Goal: Task Accomplishment & Management: Understand process/instructions

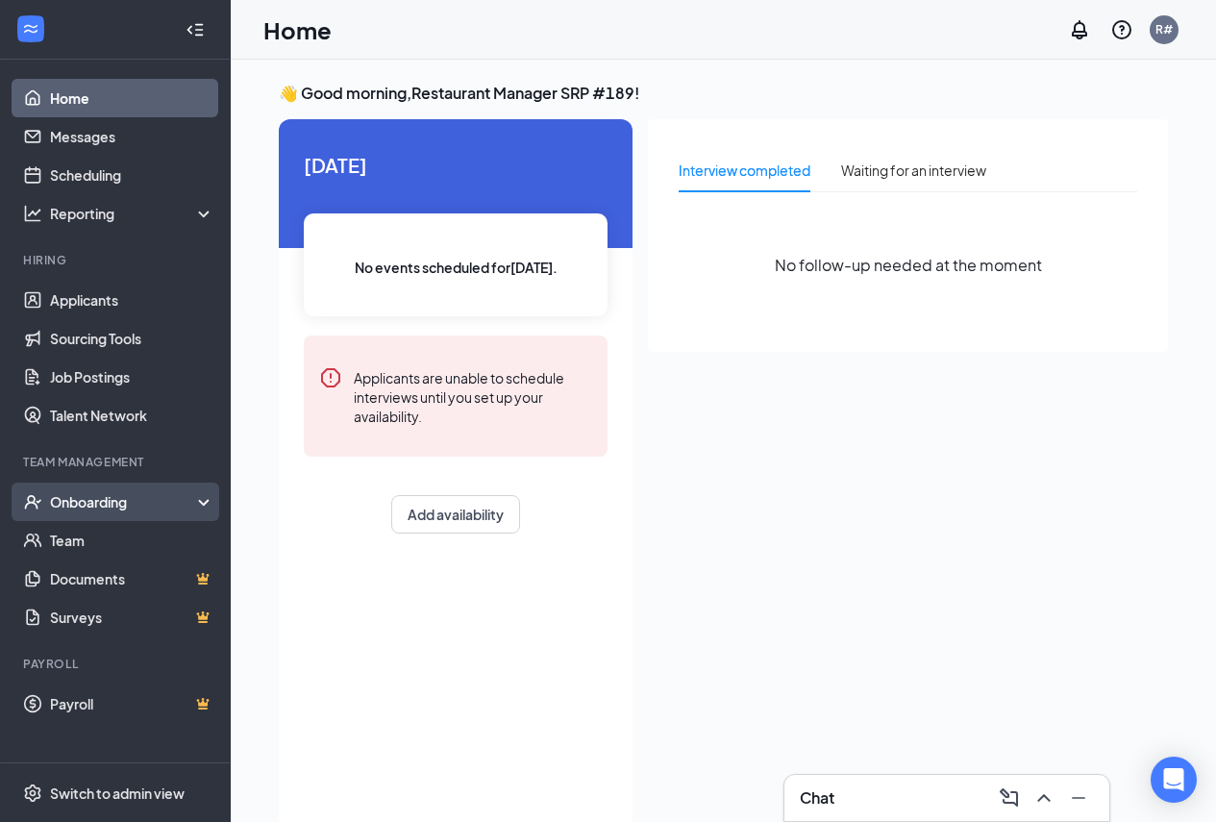
click at [111, 510] on div "Onboarding" at bounding box center [124, 501] width 148 height 19
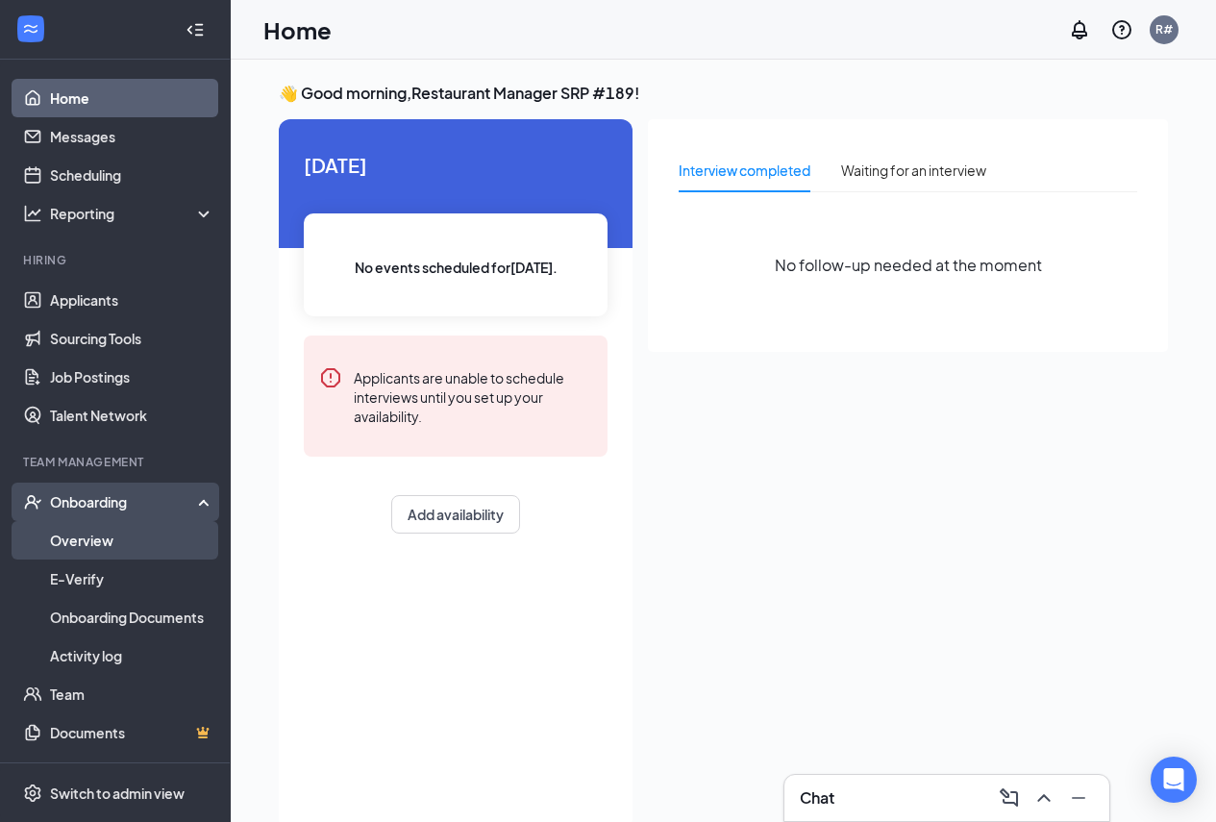
click at [118, 542] on link "Overview" at bounding box center [132, 540] width 164 height 38
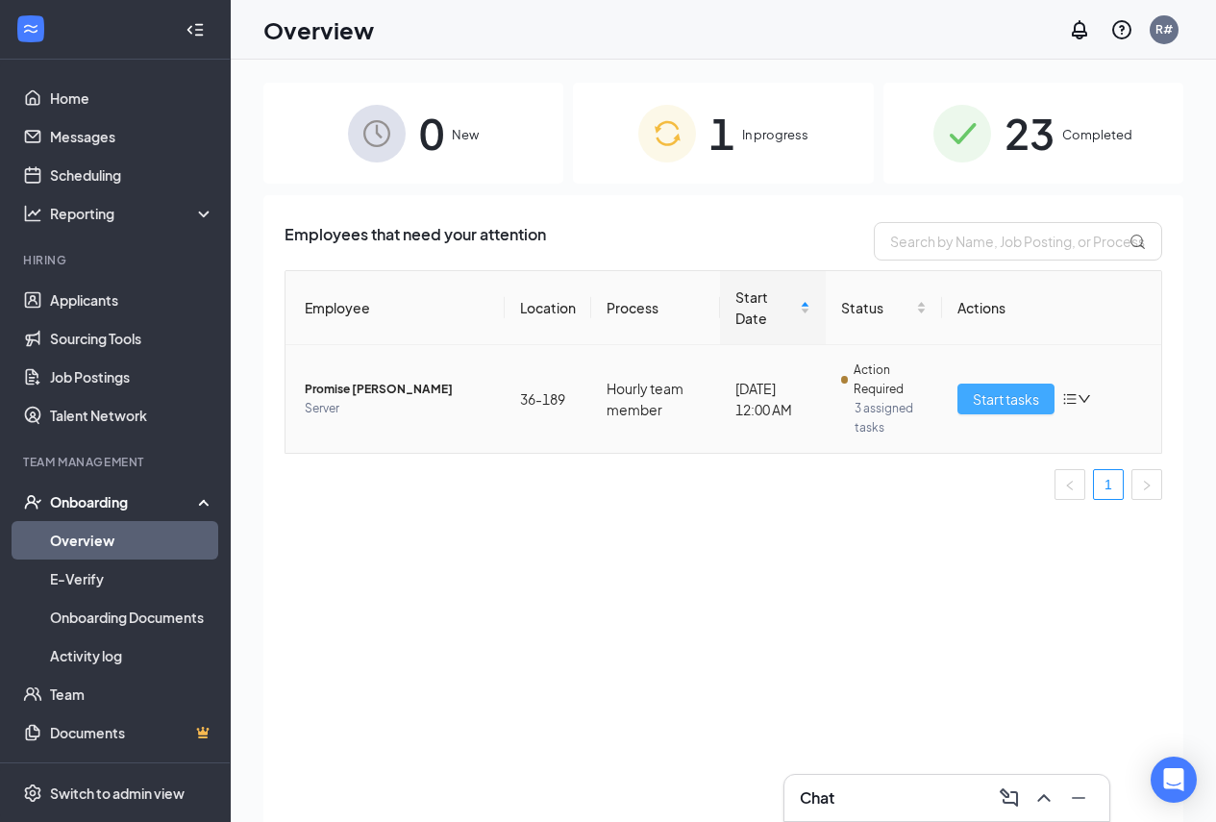
click at [1001, 404] on span "Start tasks" at bounding box center [1006, 398] width 66 height 21
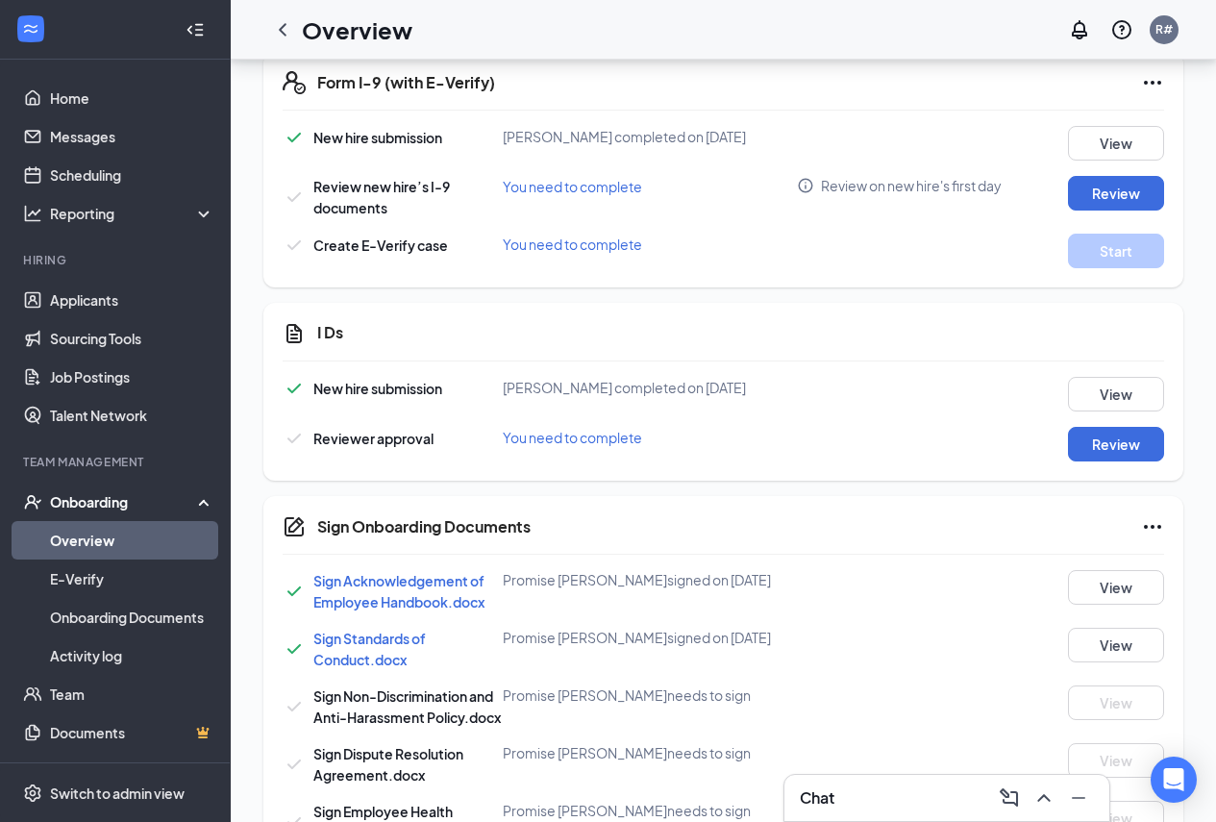
scroll to position [895, 0]
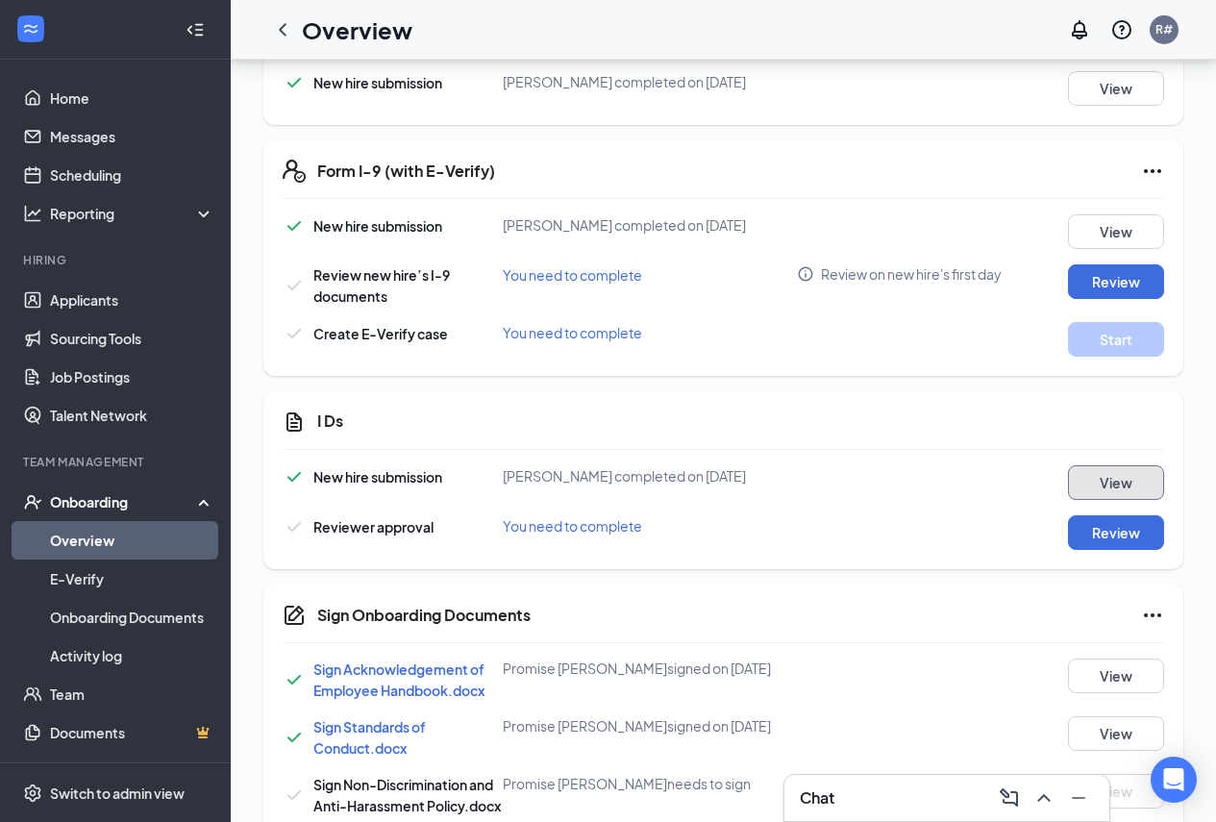
click at [1103, 472] on button "View" at bounding box center [1116, 482] width 96 height 35
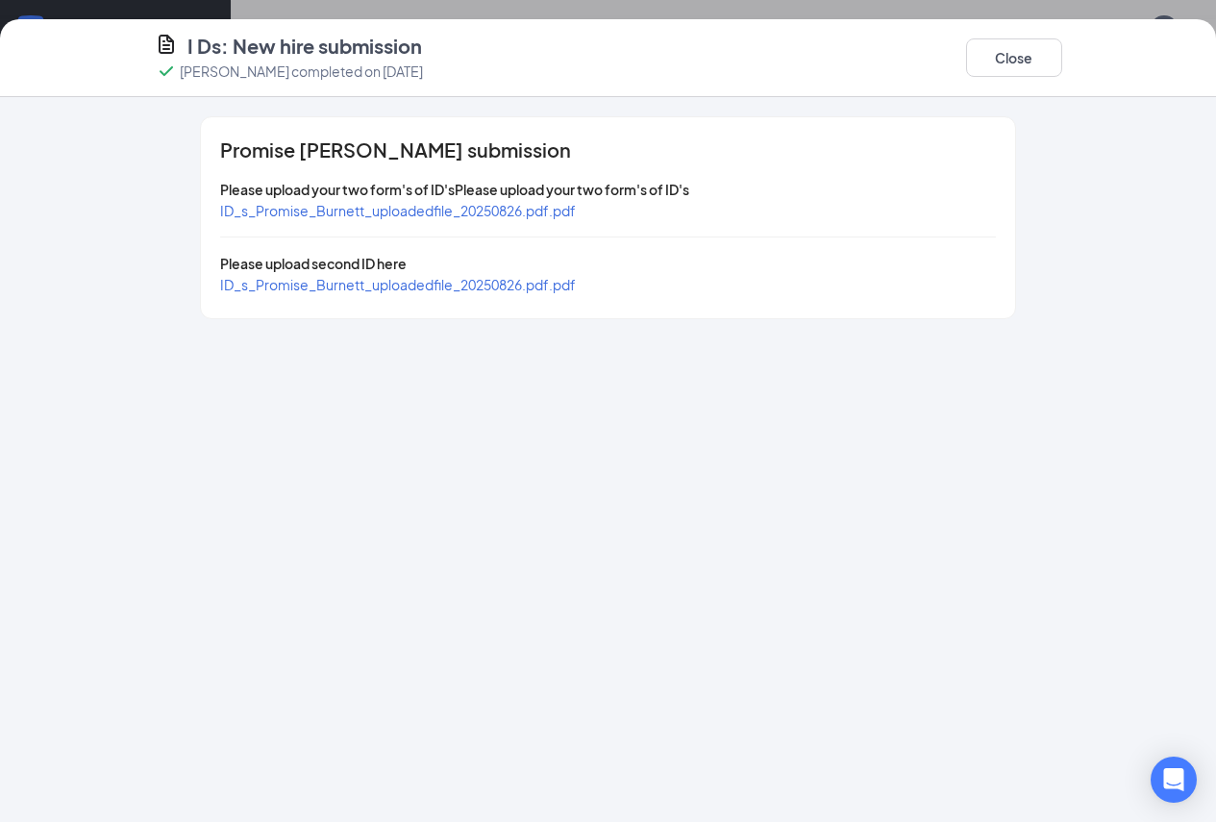
click at [356, 288] on span "ID_s_Promise_Burnett_uploadedfile_20250826.pdf.pdf" at bounding box center [398, 284] width 356 height 17
click at [374, 210] on span "ID_s_Promise_Burnett_uploadedfile_20250826.pdf.pdf" at bounding box center [398, 210] width 356 height 17
click at [1062, 58] on button "Close" at bounding box center [1014, 57] width 96 height 38
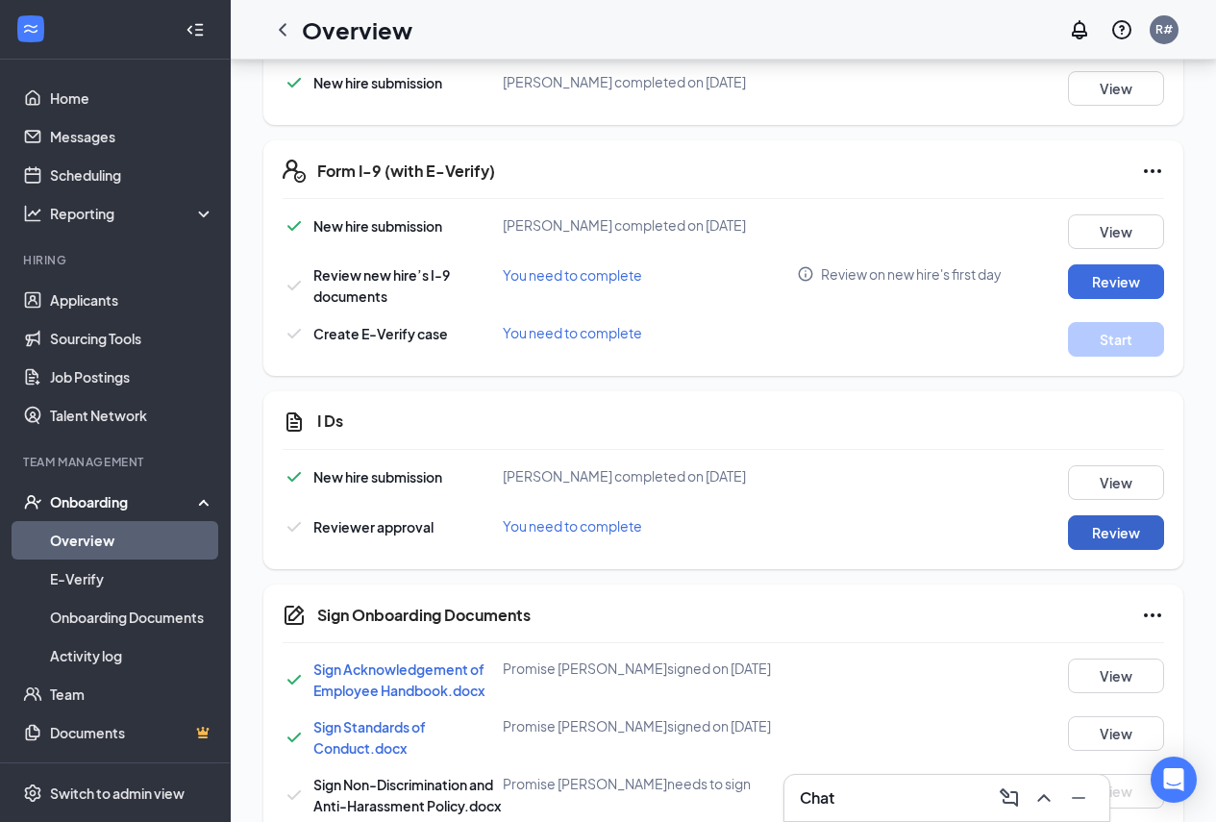
click at [1118, 544] on button "Review" at bounding box center [1116, 532] width 96 height 35
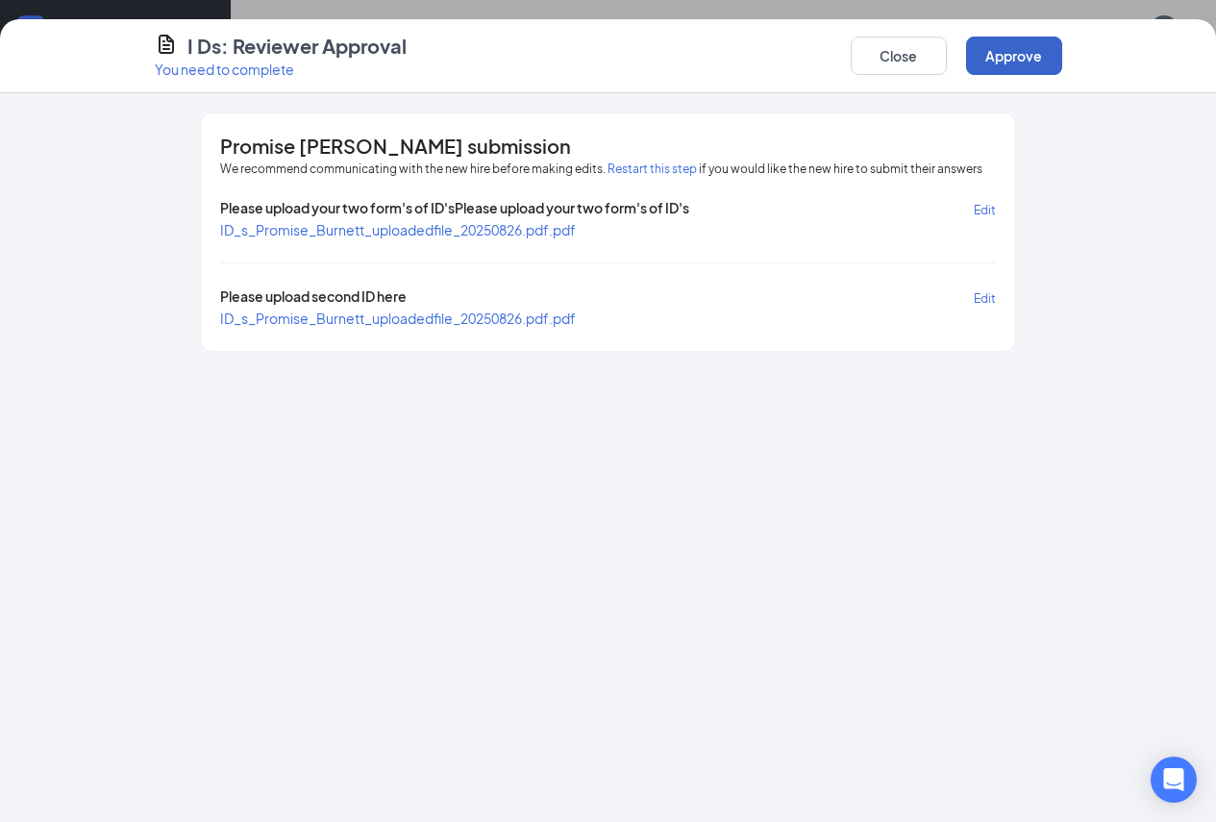
click at [1062, 68] on button "Approve" at bounding box center [1014, 56] width 96 height 38
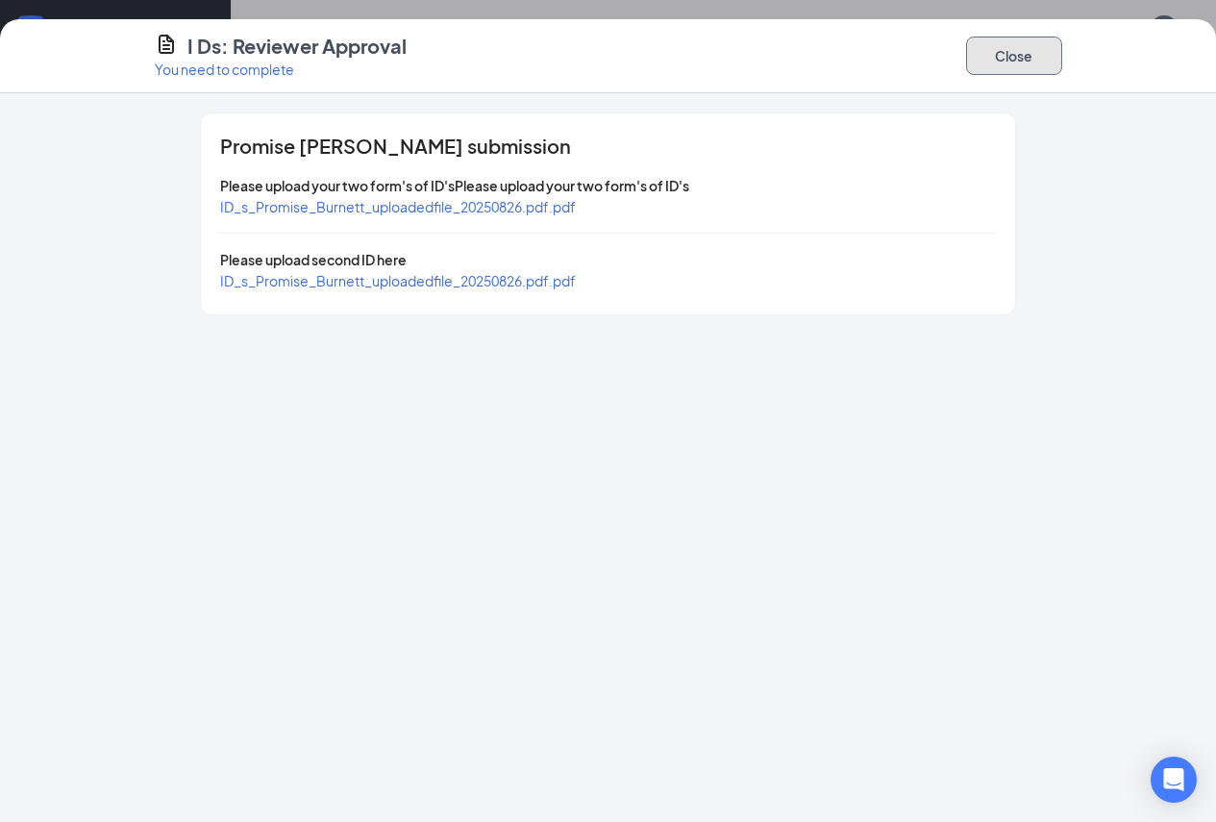
click at [1062, 51] on button "Close" at bounding box center [1014, 56] width 96 height 38
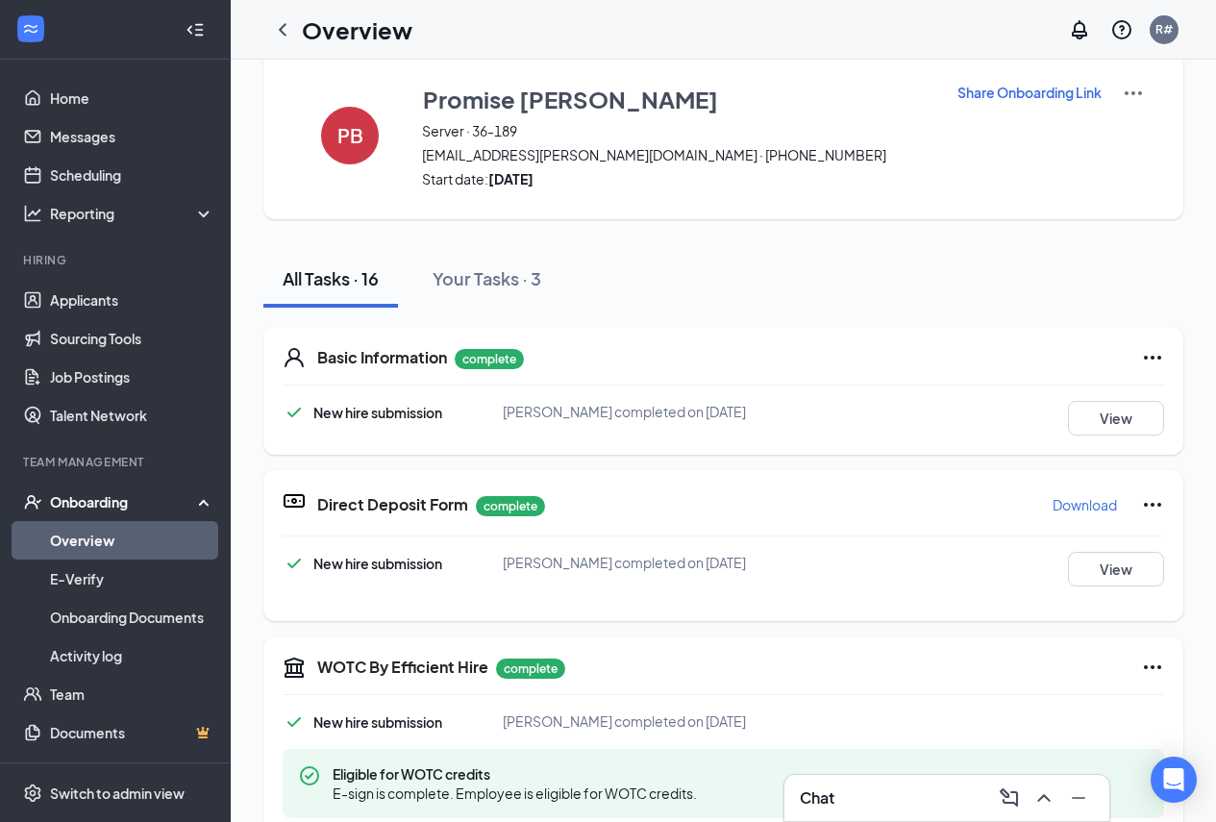
scroll to position [0, 0]
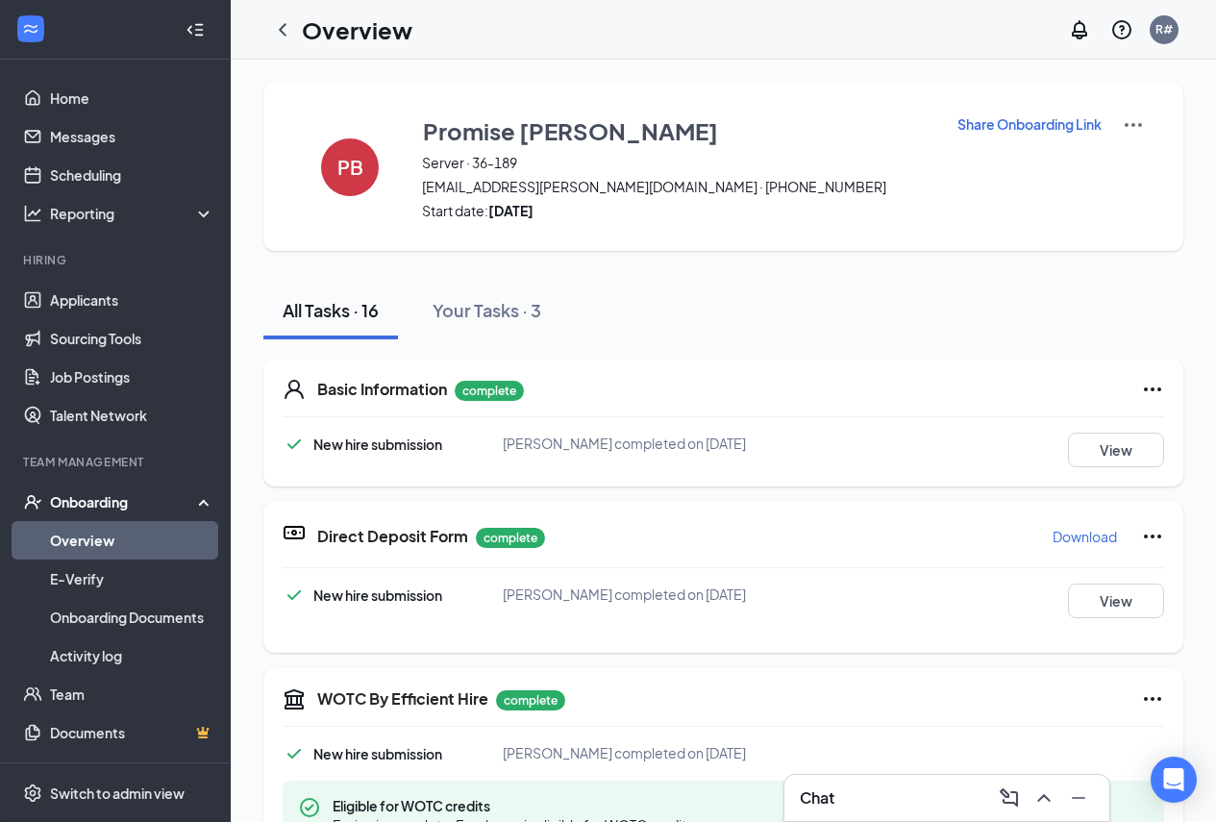
click at [1032, 133] on p "Share Onboarding Link" at bounding box center [1030, 123] width 144 height 19
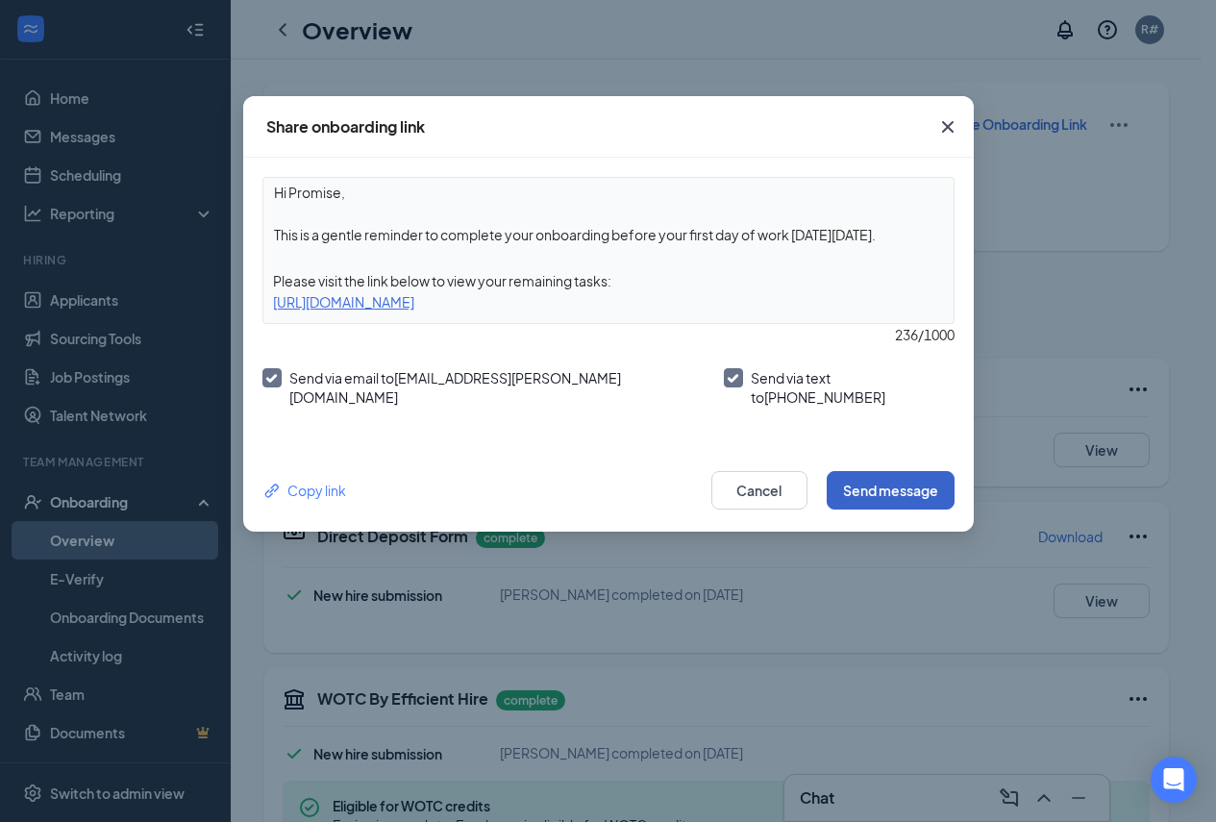
click at [894, 477] on button "Send message" at bounding box center [891, 490] width 128 height 38
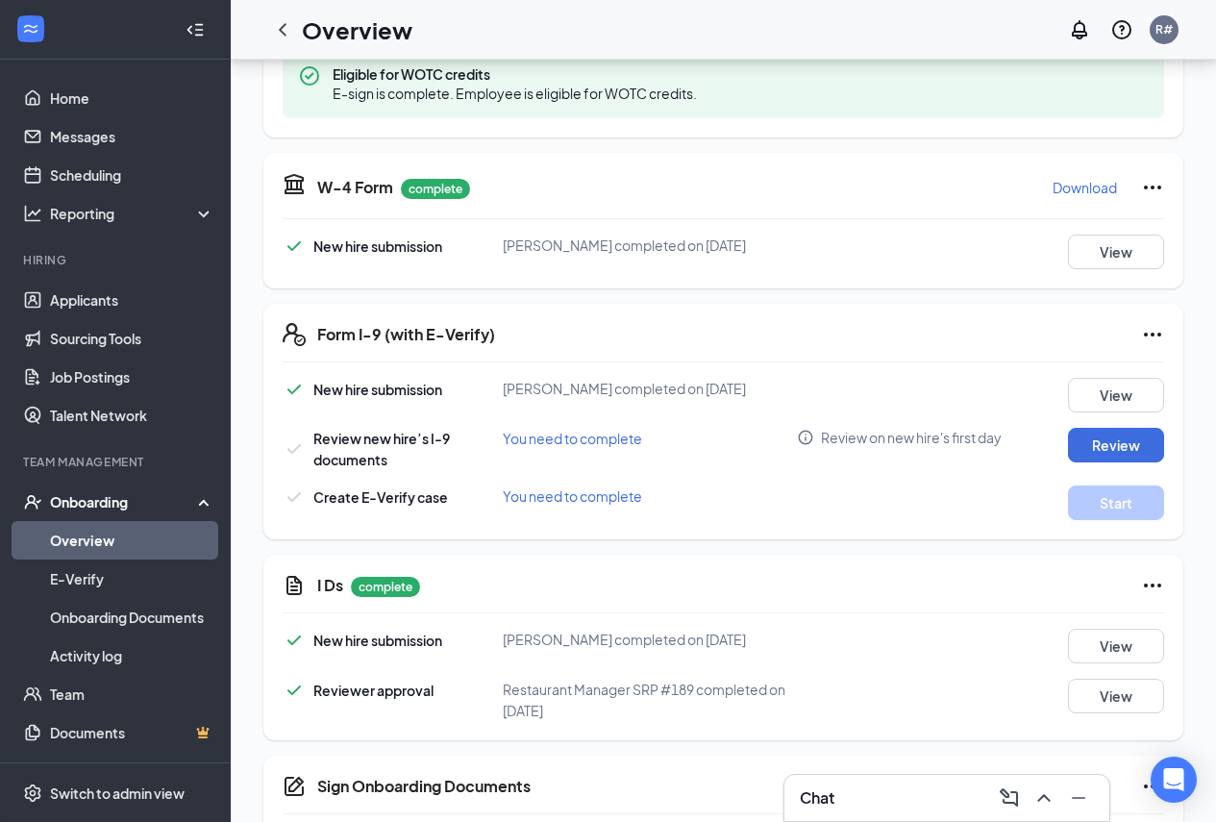
scroll to position [865, 0]
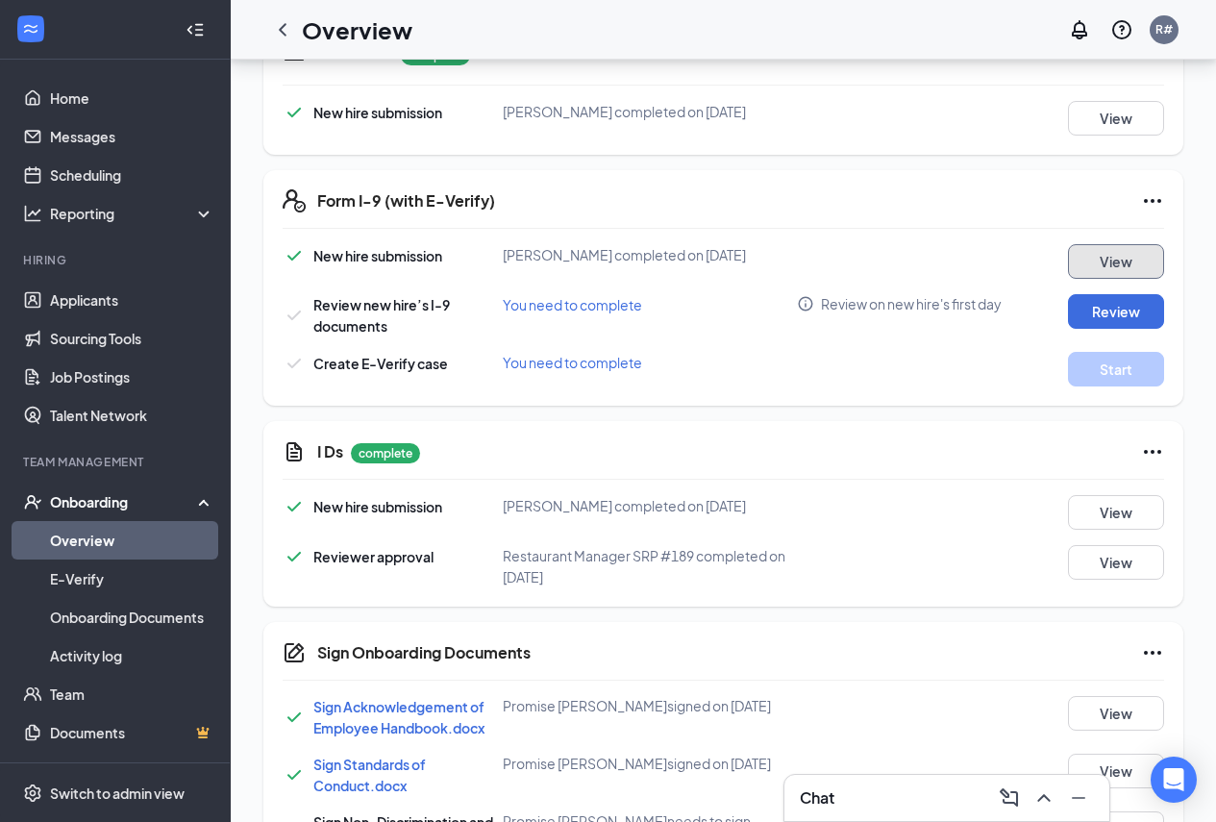
click at [1116, 272] on button "View" at bounding box center [1116, 261] width 96 height 35
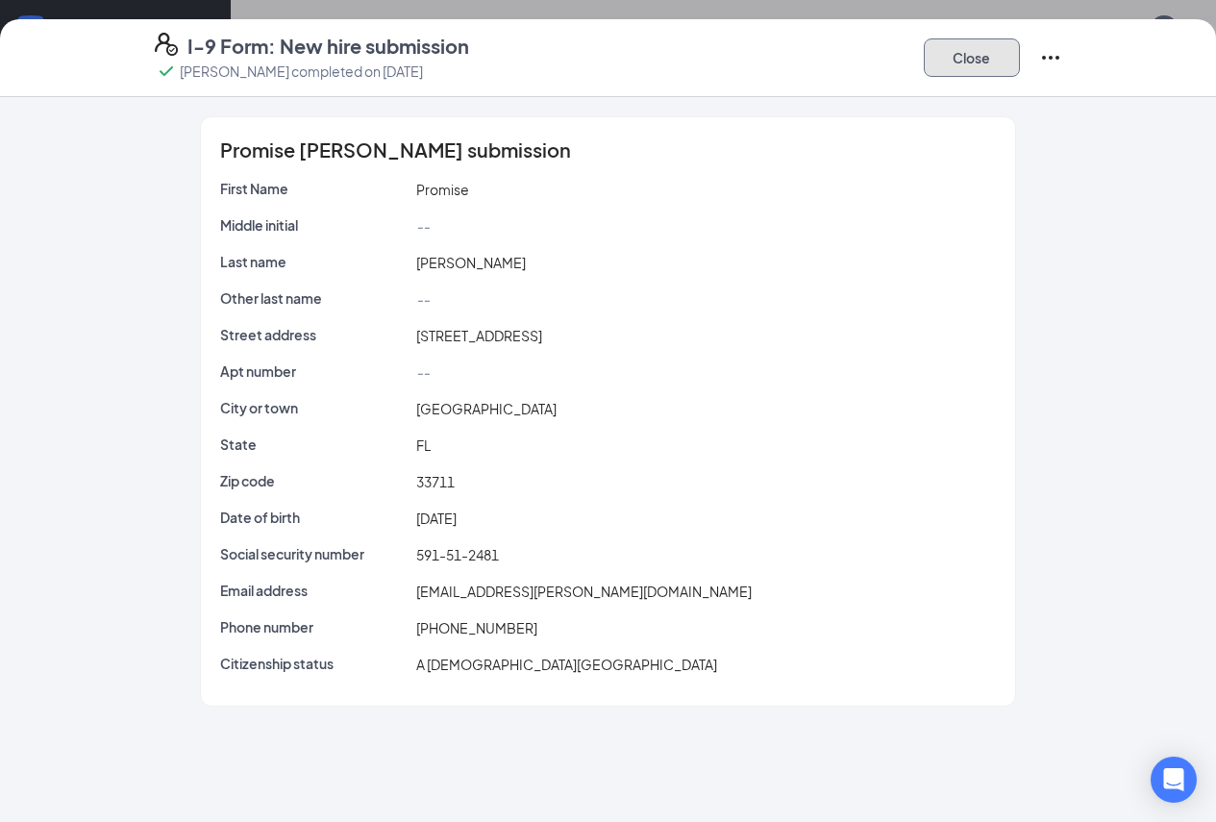
click at [1020, 63] on button "Close" at bounding box center [972, 57] width 96 height 38
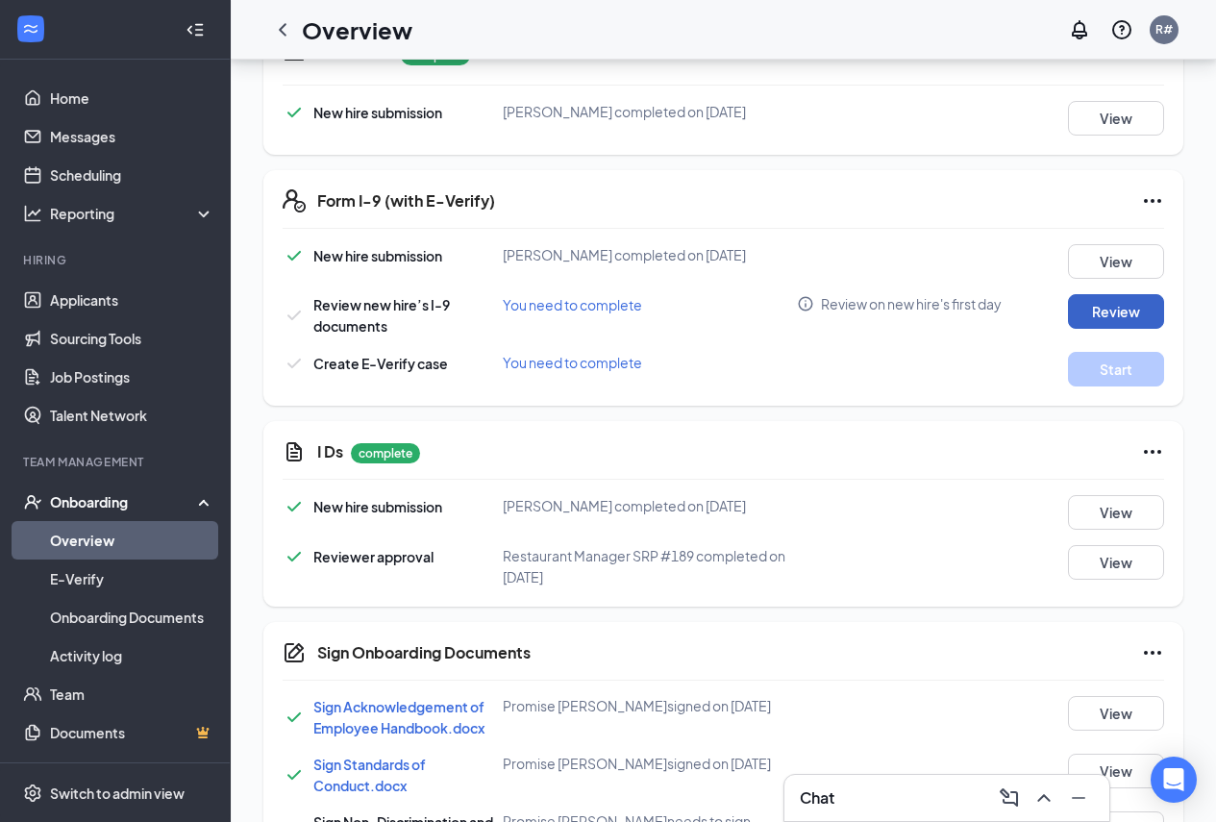
click at [1121, 305] on button "Review" at bounding box center [1116, 311] width 96 height 35
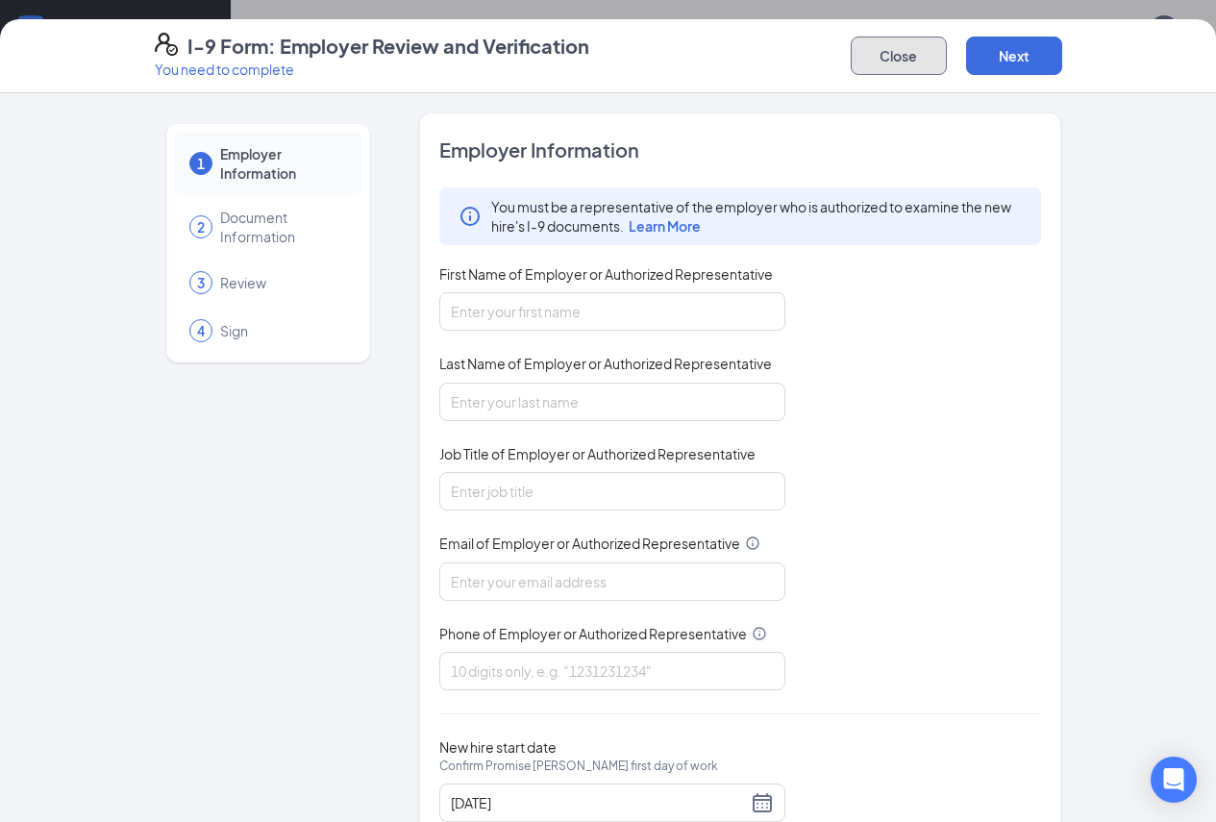
click at [947, 72] on button "Close" at bounding box center [899, 56] width 96 height 38
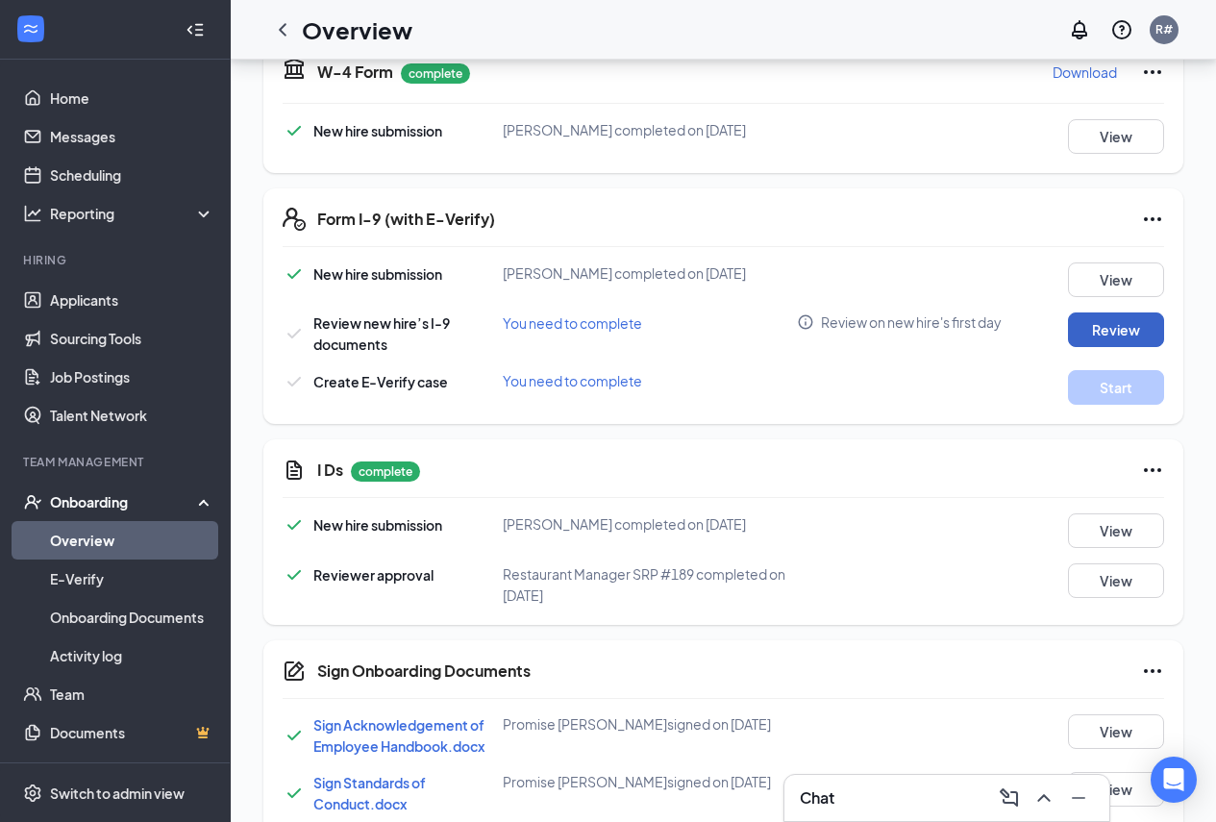
scroll to position [807, 0]
